Goal: Information Seeking & Learning: Understand process/instructions

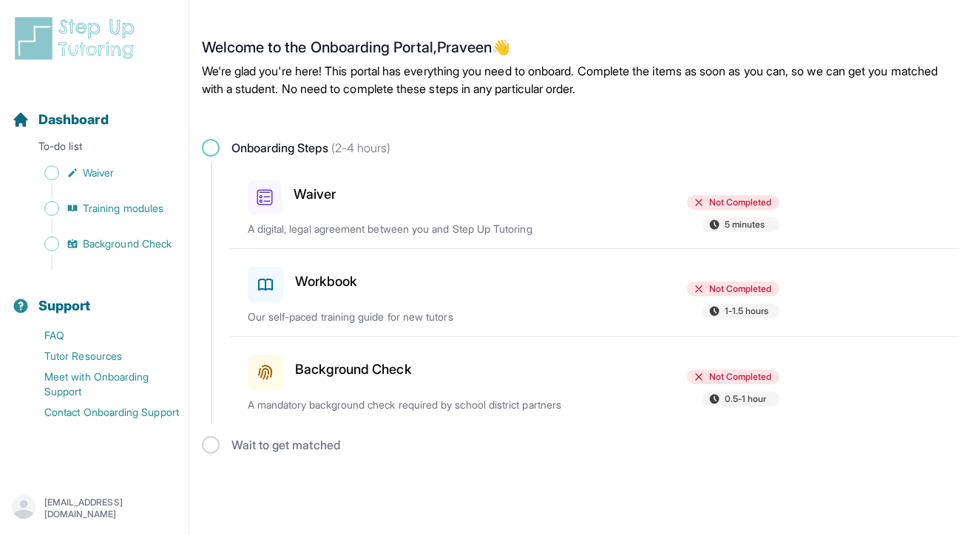
click at [311, 191] on h3 "Waiver" at bounding box center [315, 194] width 42 height 21
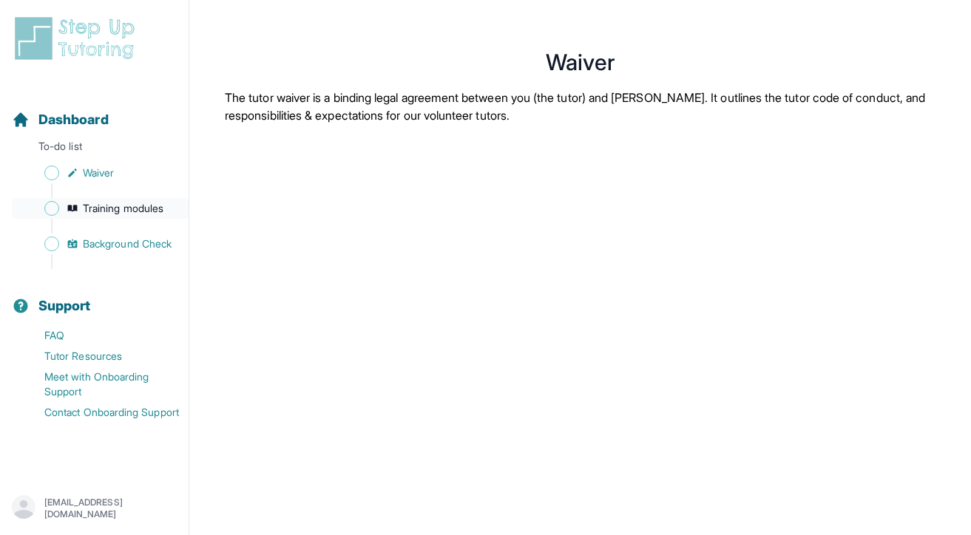
click at [120, 208] on span "Training modules" at bounding box center [123, 208] width 81 height 15
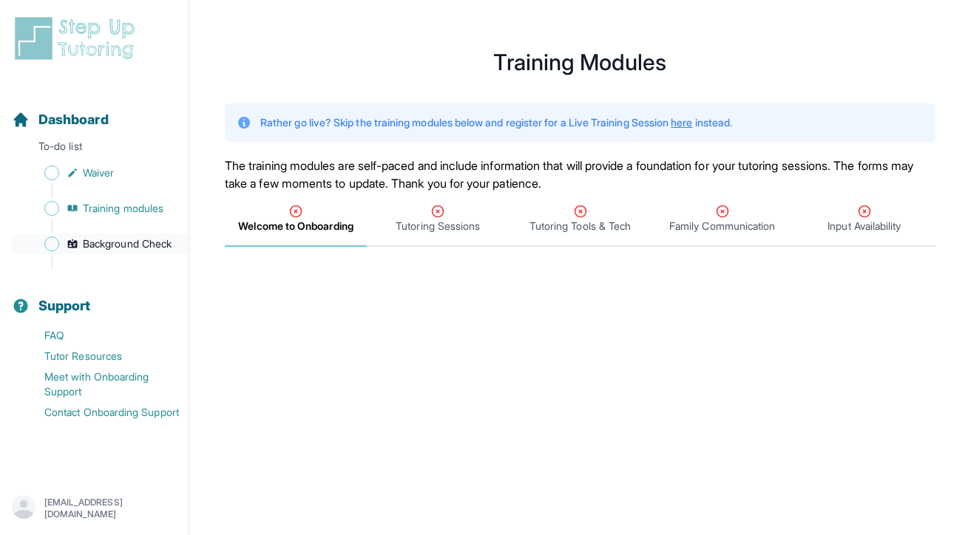
click at [130, 245] on span "Background Check" at bounding box center [127, 244] width 89 height 15
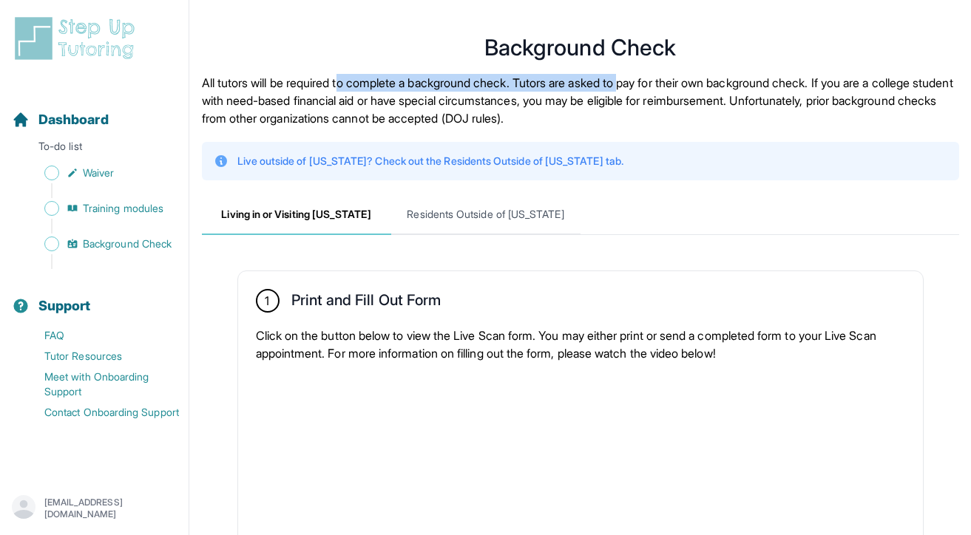
drag, startPoint x: 349, startPoint y: 86, endPoint x: 644, endPoint y: 86, distance: 295.0
click at [644, 86] on p "All tutors will be required to complete a background check. Tutors are asked to…" at bounding box center [580, 100] width 757 height 53
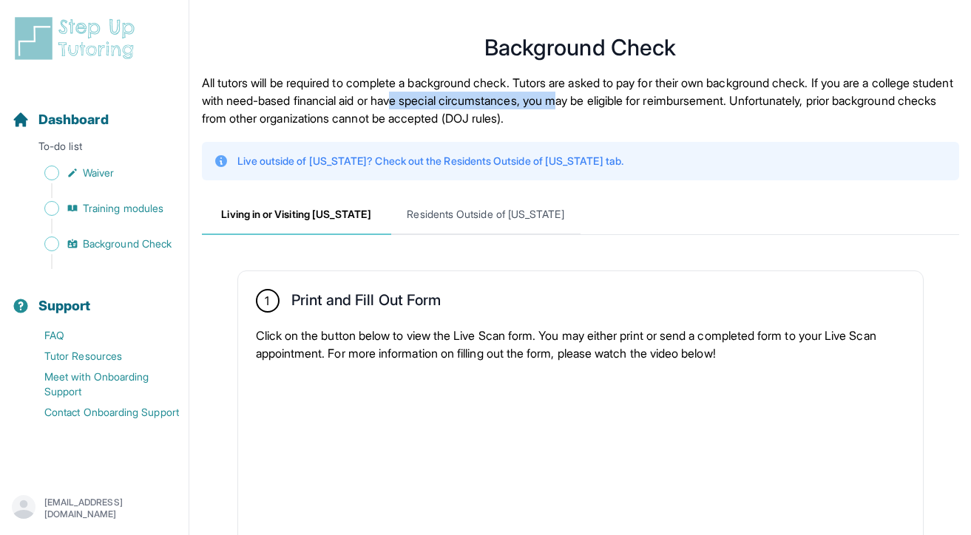
drag, startPoint x: 491, startPoint y: 102, endPoint x: 669, endPoint y: 102, distance: 178.2
click at [669, 102] on p "All tutors will be required to complete a background check. Tutors are asked to…" at bounding box center [580, 100] width 757 height 53
drag, startPoint x: 438, startPoint y: 120, endPoint x: 520, endPoint y: 120, distance: 82.1
click at [520, 120] on p "All tutors will be required to complete a background check. Tutors are asked to…" at bounding box center [580, 100] width 757 height 53
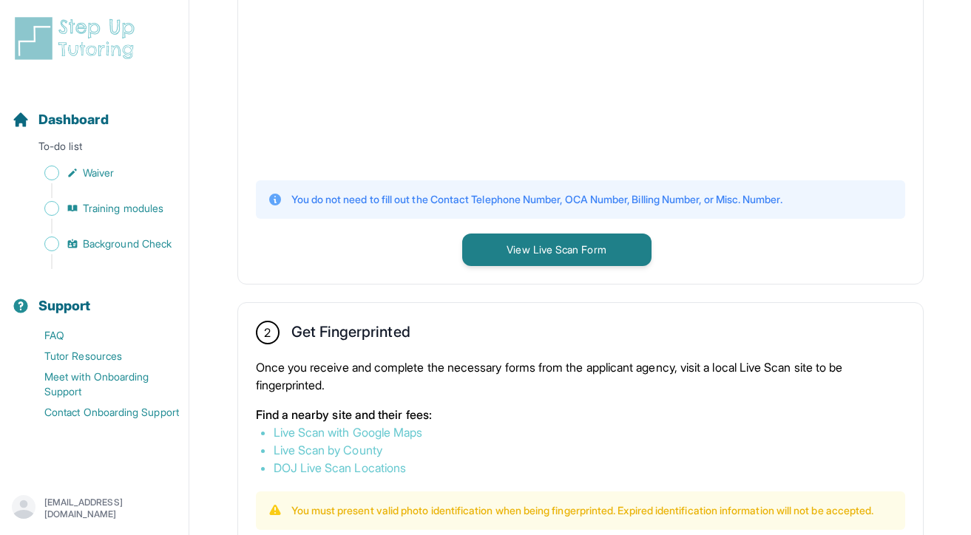
scroll to position [507, 0]
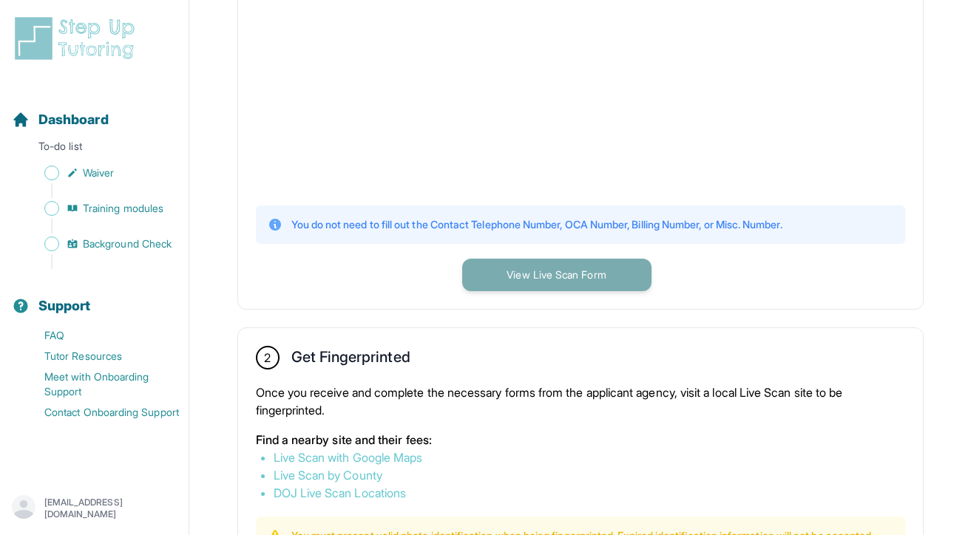
click at [552, 277] on button "View Live Scan Form" at bounding box center [556, 275] width 189 height 33
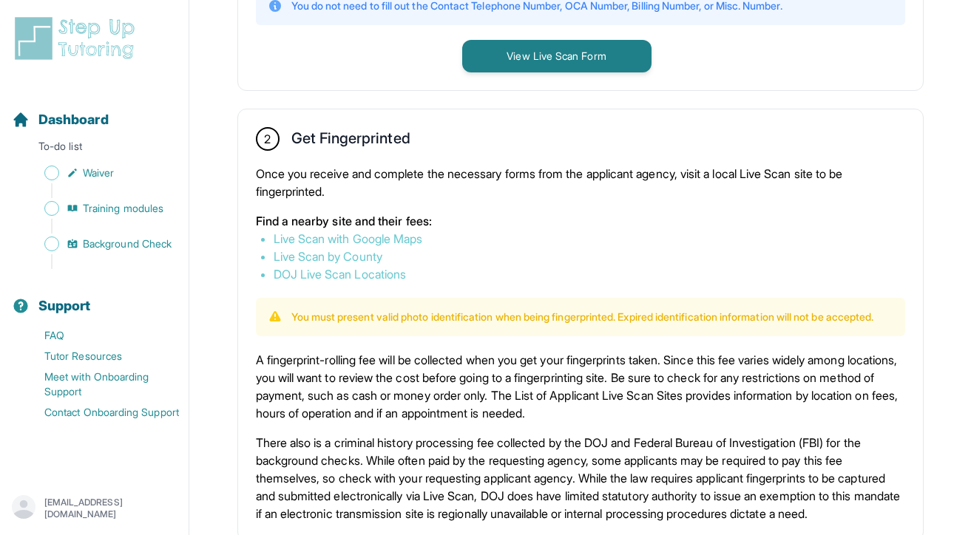
scroll to position [727, 0]
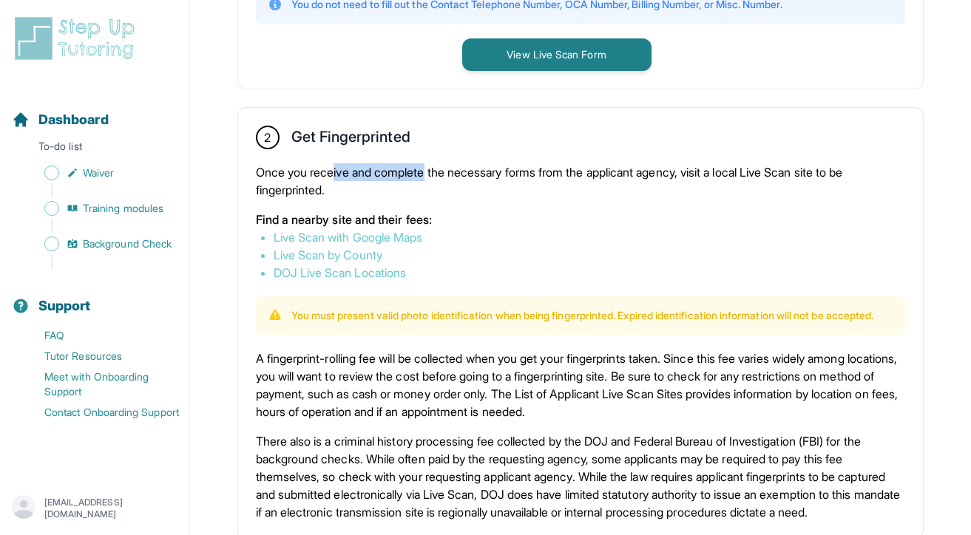
drag, startPoint x: 337, startPoint y: 169, endPoint x: 435, endPoint y: 170, distance: 97.6
click at [433, 170] on p "Once you receive and complete the necessary forms from the applicant agency, vi…" at bounding box center [580, 180] width 649 height 35
drag, startPoint x: 526, startPoint y: 172, endPoint x: 663, endPoint y: 172, distance: 136.8
click at [662, 172] on p "Once you receive and complete the necessary forms from the applicant agency, vi…" at bounding box center [580, 180] width 649 height 35
click at [663, 172] on p "Once you receive and complete the necessary forms from the applicant agency, vi…" at bounding box center [580, 180] width 649 height 35
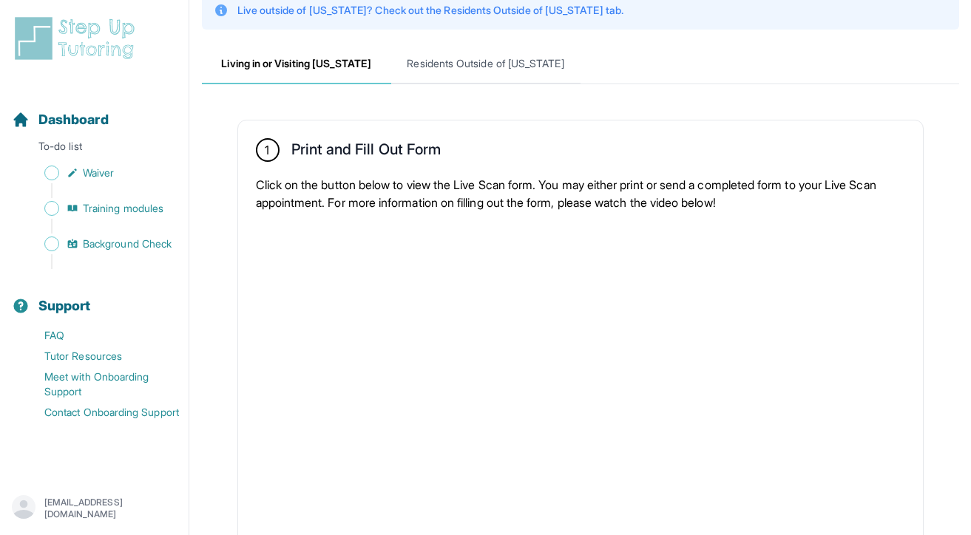
scroll to position [161, 0]
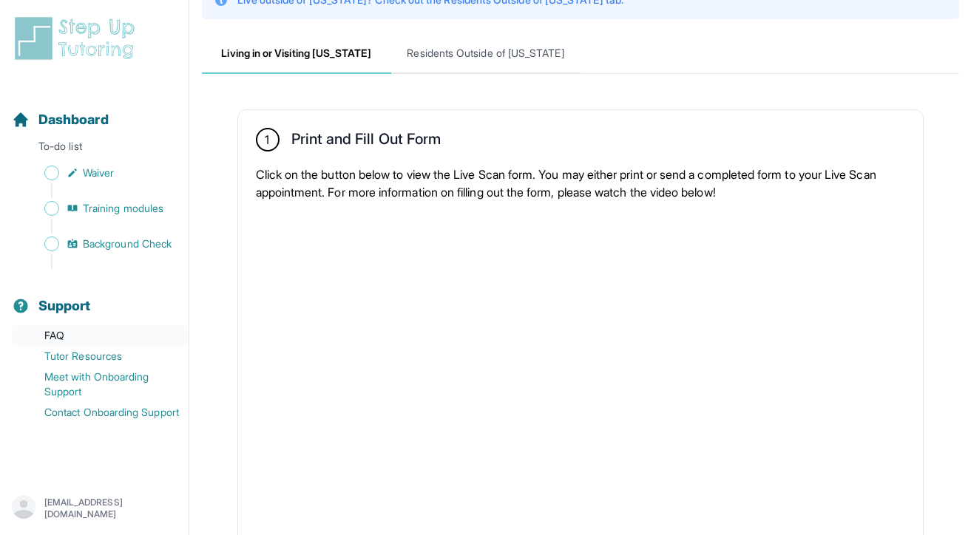
click at [57, 336] on link "FAQ" at bounding box center [100, 335] width 177 height 21
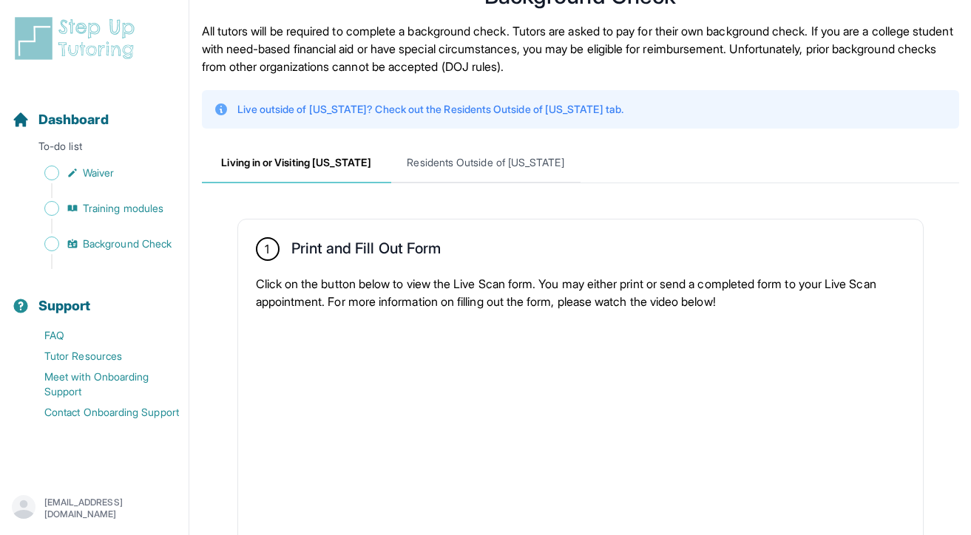
scroll to position [0, 0]
